Goal: Find contact information: Find contact information

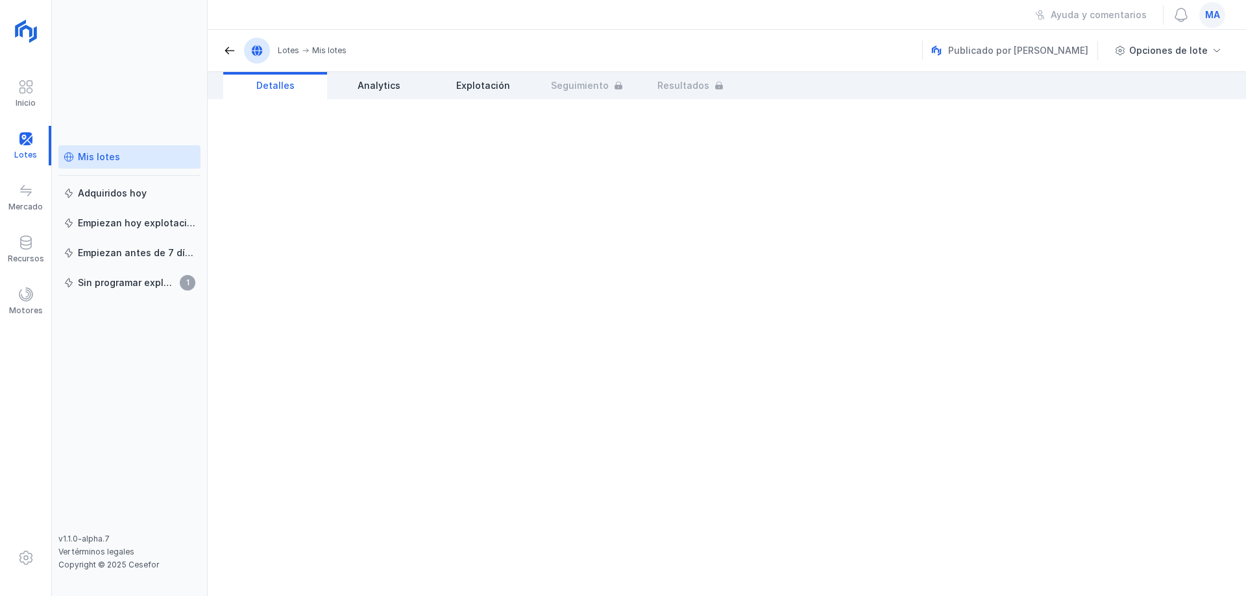
click at [92, 160] on div "Mis lotes" at bounding box center [99, 157] width 42 height 13
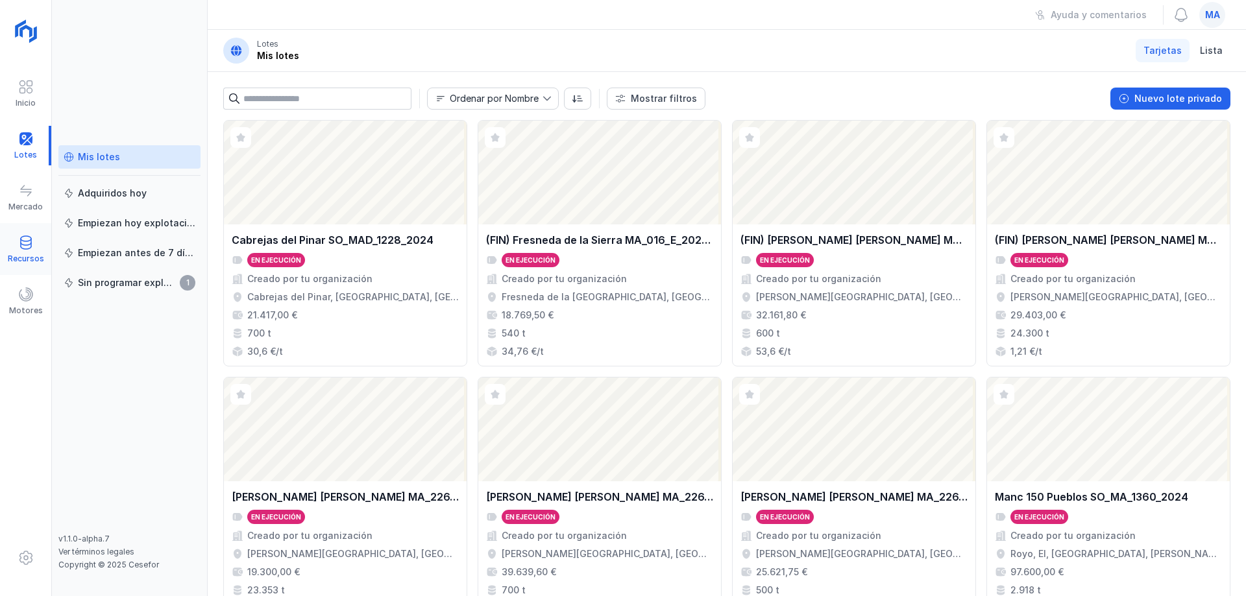
click at [34, 249] on div "Recursos" at bounding box center [25, 250] width 51 height 40
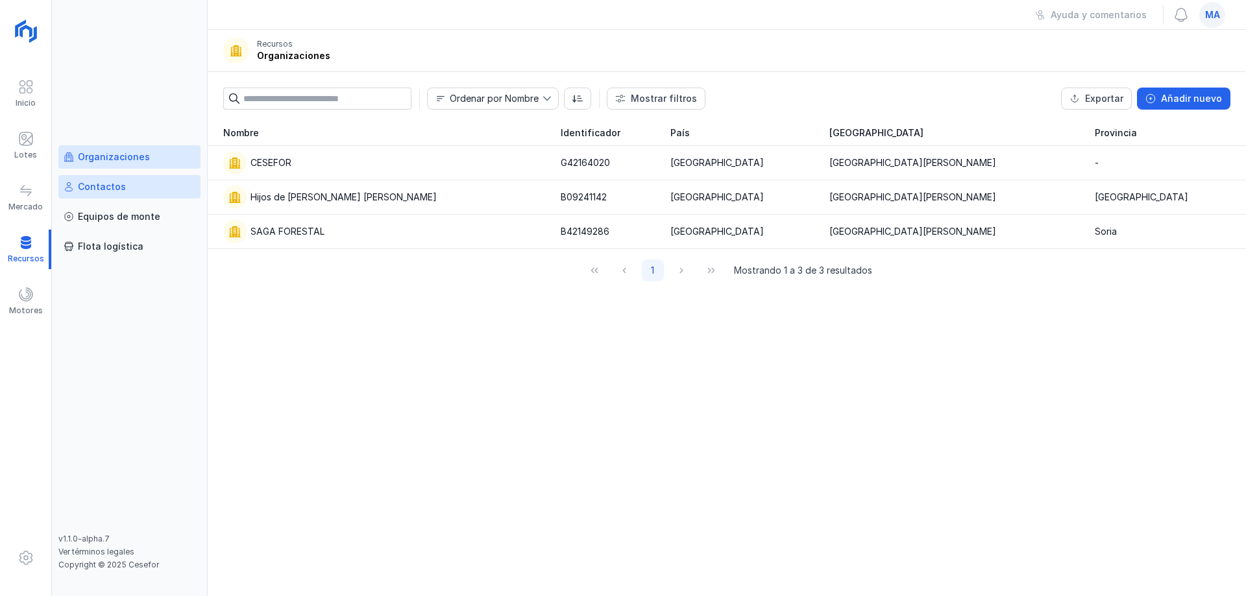
click at [115, 188] on div "Contactos" at bounding box center [102, 186] width 48 height 13
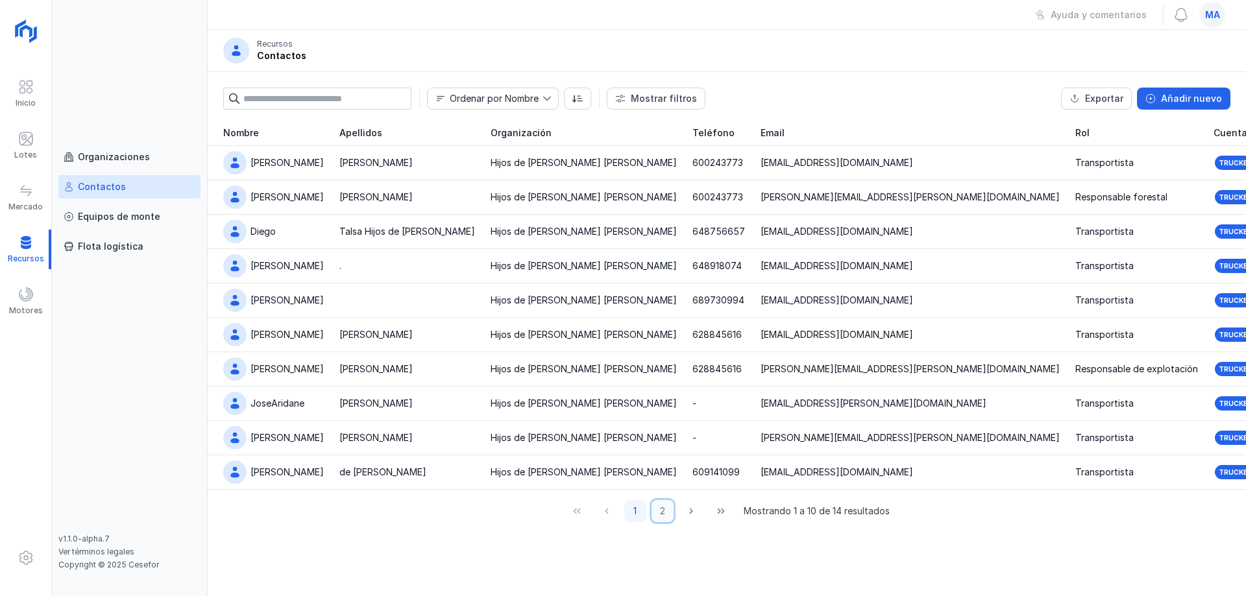
click at [670, 519] on button "2" at bounding box center [663, 511] width 22 height 22
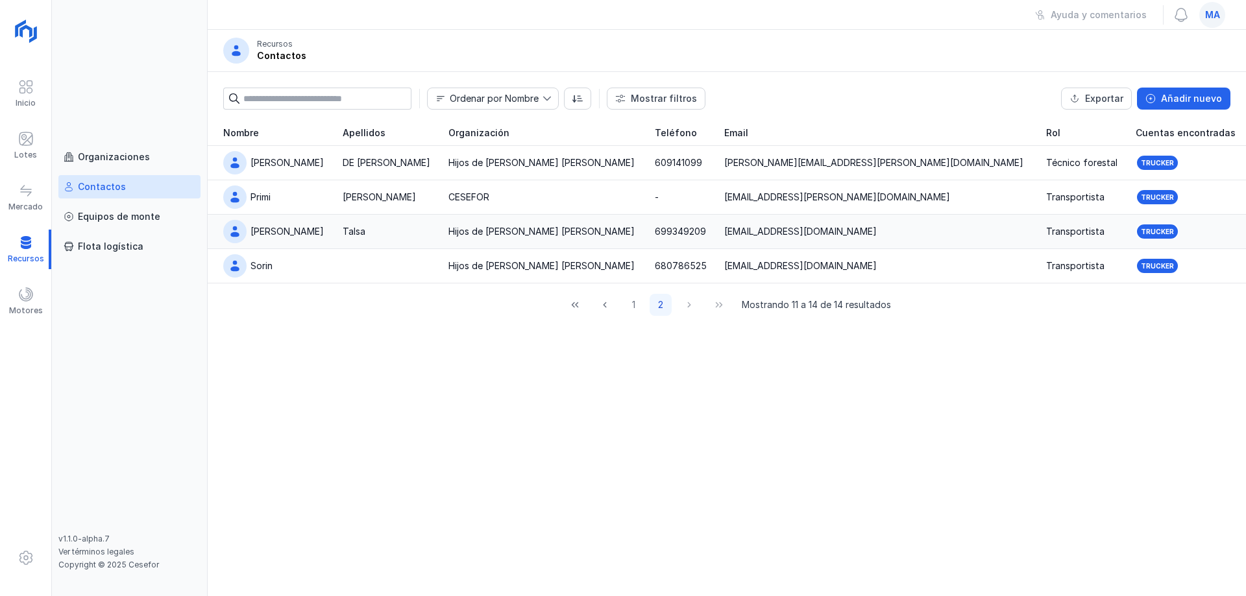
drag, startPoint x: 718, startPoint y: 228, endPoint x: 694, endPoint y: 234, distance: 24.6
click at [650, 234] on tr "[PERSON_NAME] Hijos de [PERSON_NAME] [PERSON_NAME] 699349209 [EMAIL_ADDRESS][DO…" at bounding box center [727, 232] width 1038 height 34
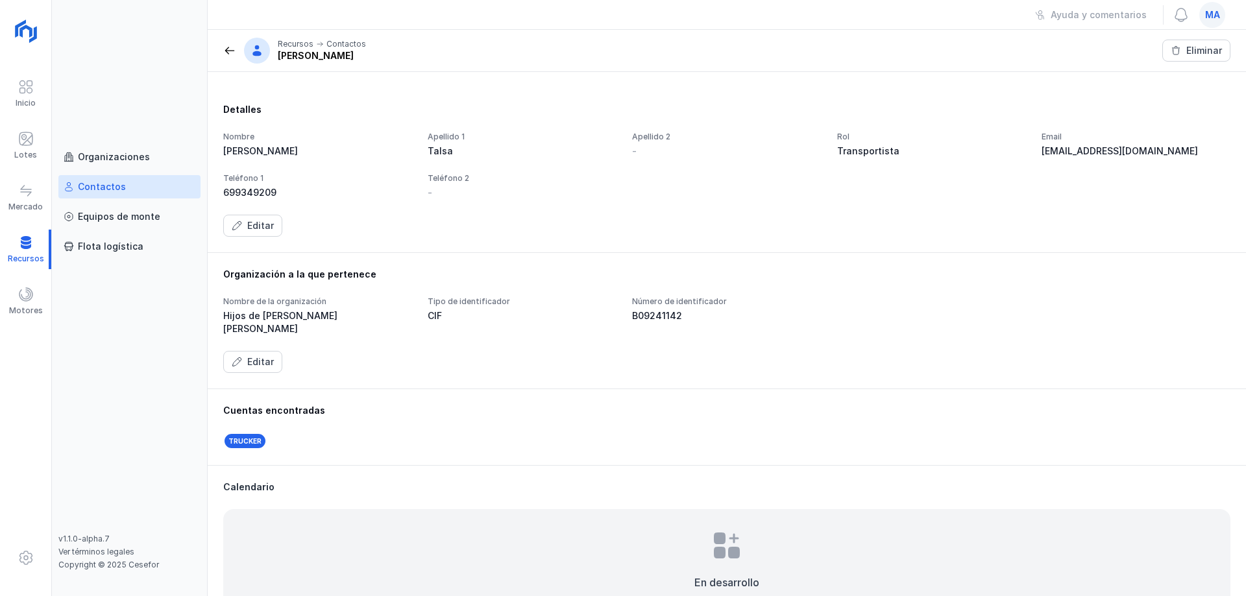
drag, startPoint x: 276, startPoint y: 190, endPoint x: 244, endPoint y: 209, distance: 37.0
click at [239, 193] on div "699349209" at bounding box center [317, 192] width 189 height 13
click at [252, 225] on div "Editar" at bounding box center [260, 225] width 27 height 13
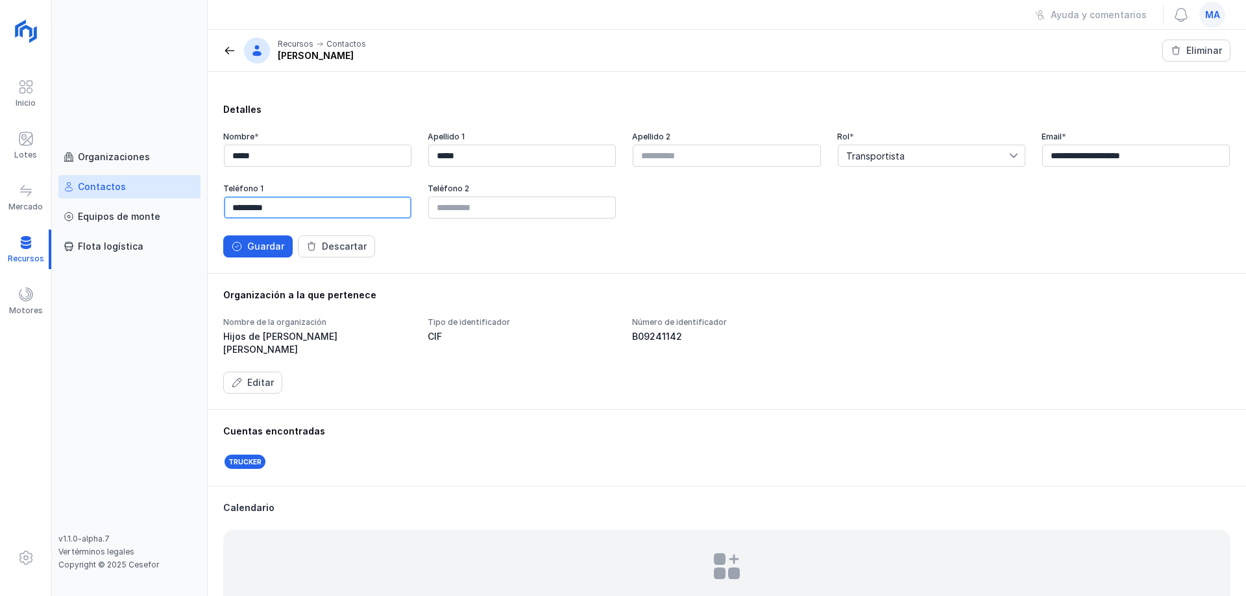
drag, startPoint x: 293, startPoint y: 210, endPoint x: 157, endPoint y: 204, distance: 136.4
click at [158, 205] on div "**********" at bounding box center [623, 298] width 1246 height 596
